Goal: Transaction & Acquisition: Purchase product/service

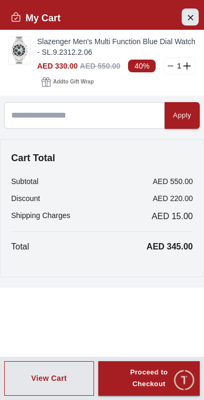
click at [189, 13] on icon "Close Account" at bounding box center [190, 17] width 9 height 13
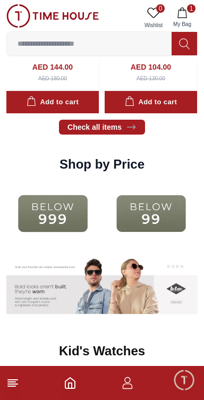
scroll to position [1163, 0]
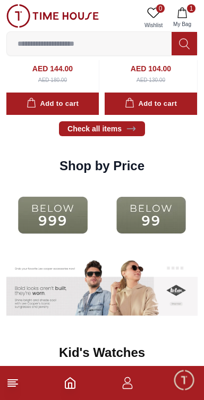
click at [137, 221] on img at bounding box center [151, 215] width 93 height 60
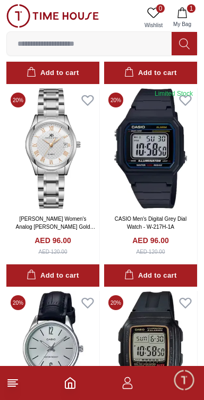
scroll to position [1454, 0]
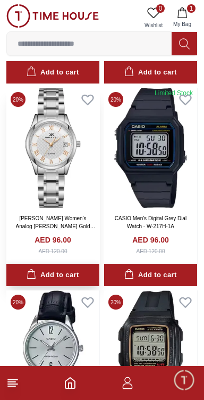
click at [39, 277] on div "Add to cart" at bounding box center [53, 275] width 52 height 12
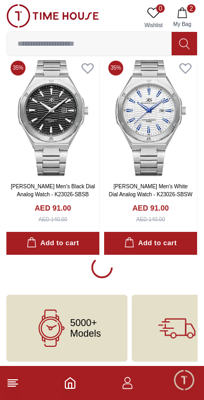
scroll to position [3930, 0]
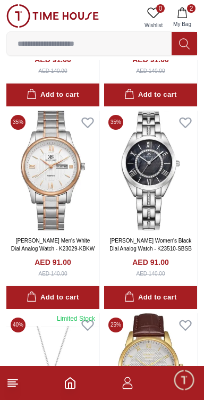
scroll to position [4076, 0]
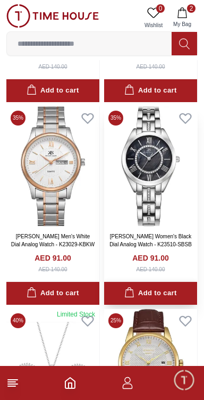
click at [169, 298] on div "Add to cart" at bounding box center [150, 293] width 52 height 12
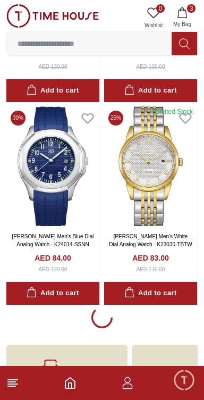
scroll to position [5908, 0]
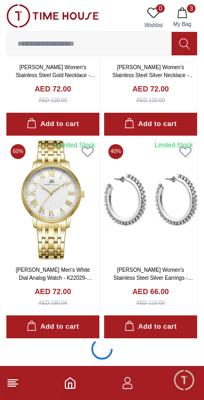
scroll to position [7982, 0]
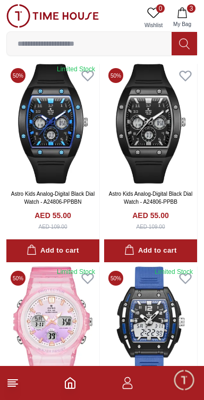
scroll to position [9386, 0]
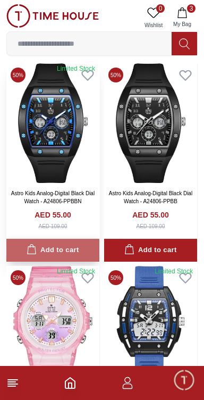
click at [36, 262] on button "Add to cart" at bounding box center [52, 250] width 93 height 23
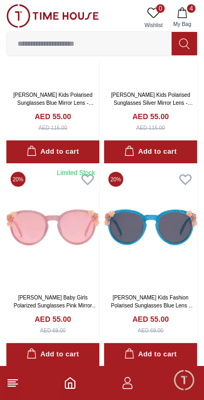
scroll to position [12042, 0]
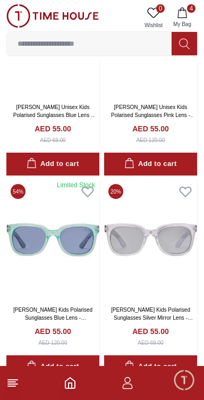
scroll to position [14070, 0]
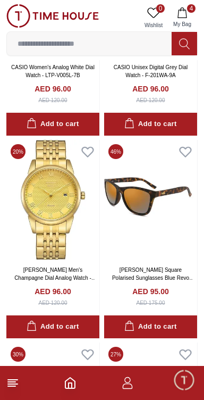
scroll to position [1807, 0]
click at [159, 201] on img at bounding box center [150, 200] width 93 height 120
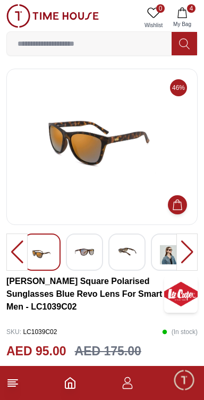
click at [83, 256] on img at bounding box center [84, 252] width 19 height 19
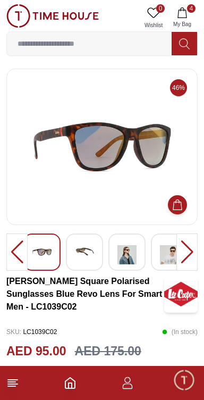
click at [112, 245] on div at bounding box center [126, 251] width 37 height 37
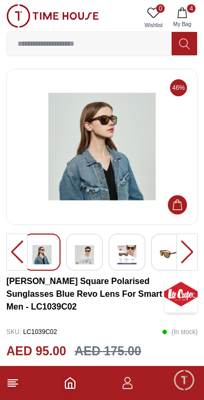
click at [142, 257] on div at bounding box center [126, 251] width 37 height 37
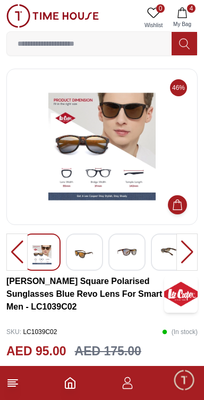
click at [138, 260] on div at bounding box center [126, 251] width 37 height 37
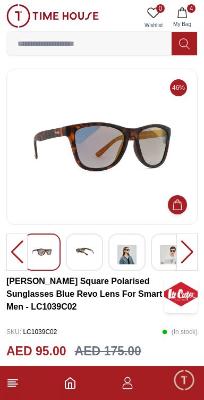
click at [140, 256] on div at bounding box center [126, 251] width 37 height 37
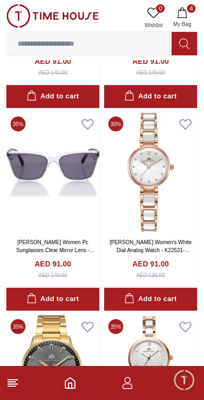
scroll to position [3262, 0]
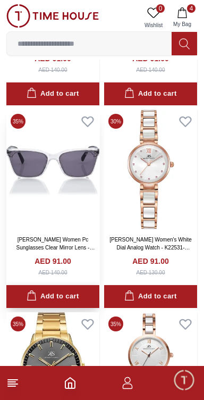
click at [46, 306] on button "Add to cart" at bounding box center [52, 296] width 93 height 23
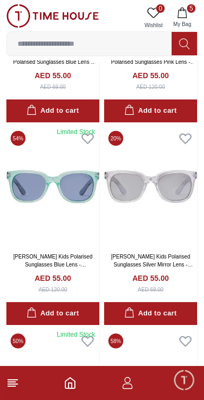
scroll to position [13984, 0]
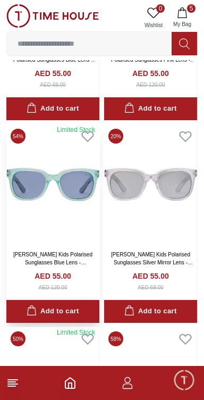
click at [61, 318] on div "Add to cart" at bounding box center [53, 311] width 52 height 12
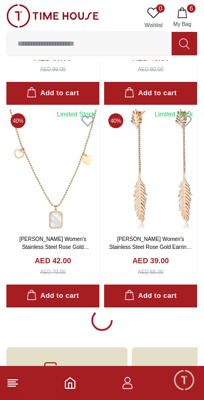
scroll to position [16098, 0]
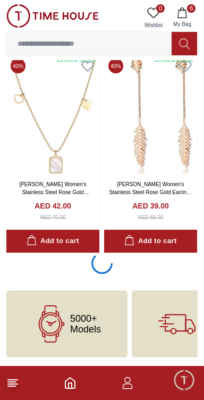
scroll to position [16095, 0]
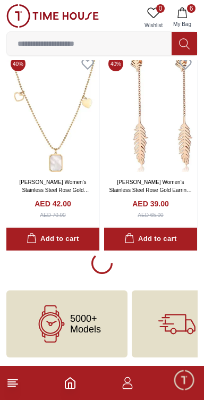
scroll to position [16098, 0]
